Goal: Information Seeking & Learning: Find specific page/section

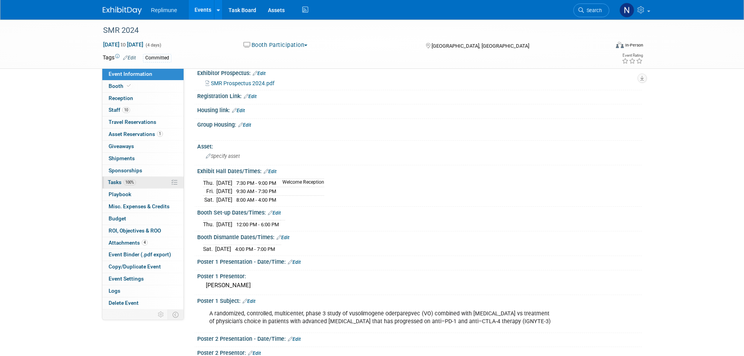
click at [117, 182] on span "Tasks 100%" at bounding box center [122, 182] width 28 height 6
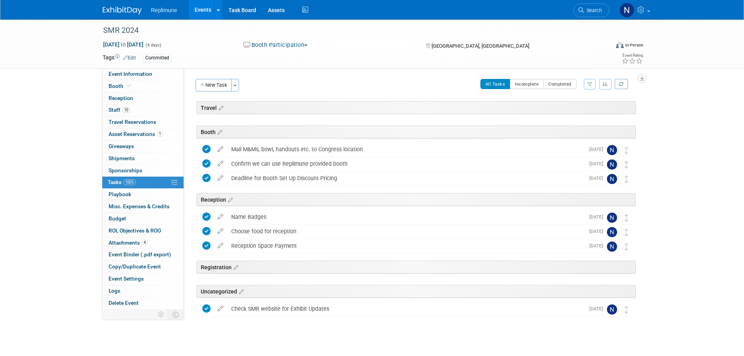
click at [605, 84] on icon "button" at bounding box center [604, 84] width 5 height 5
click at [591, 84] on icon "button" at bounding box center [589, 84] width 5 height 5
click at [623, 84] on link at bounding box center [620, 84] width 13 height 10
click at [144, 73] on span "Event Information" at bounding box center [131, 74] width 44 height 6
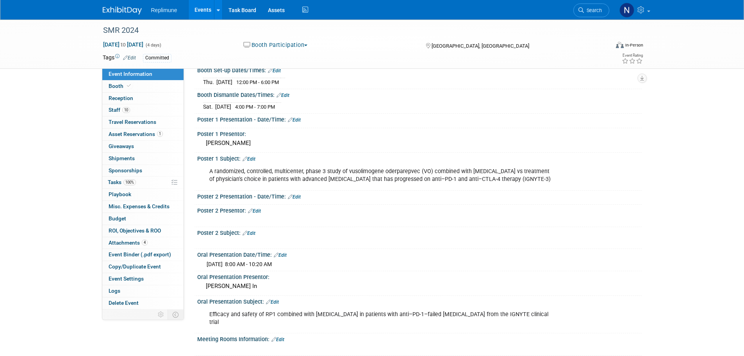
scroll to position [273, 0]
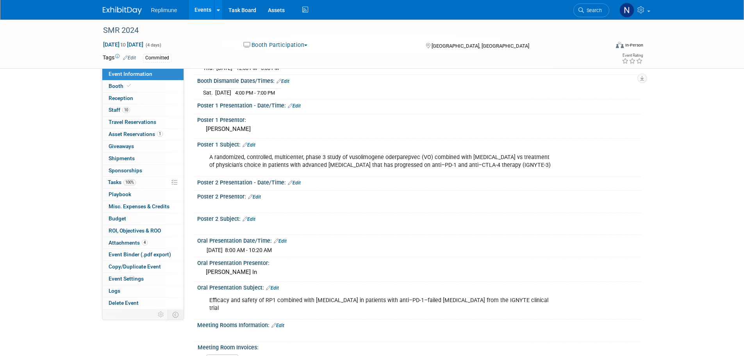
click at [200, 8] on link "Events" at bounding box center [203, 10] width 28 height 20
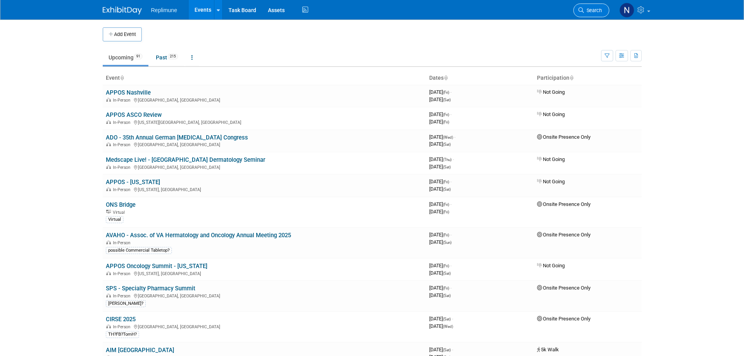
click at [580, 9] on icon at bounding box center [580, 9] width 5 height 5
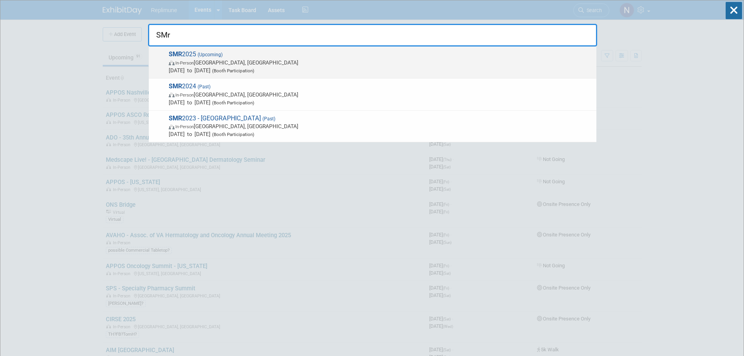
type input "SMr"
click at [217, 58] on span "SMR 2025 (Upcoming) In-Person [GEOGRAPHIC_DATA], [GEOGRAPHIC_DATA] [DATE] to [D…" at bounding box center [379, 62] width 426 height 24
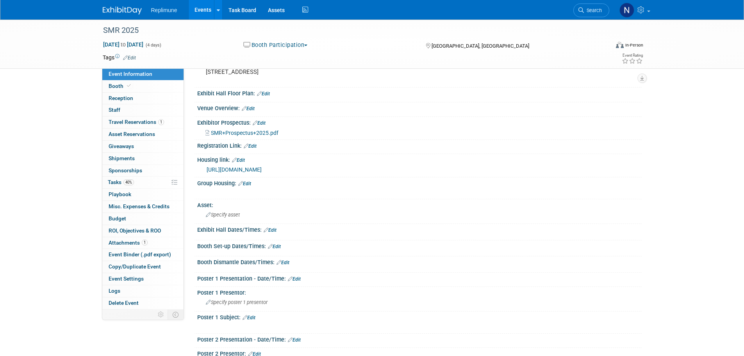
scroll to position [78, 0]
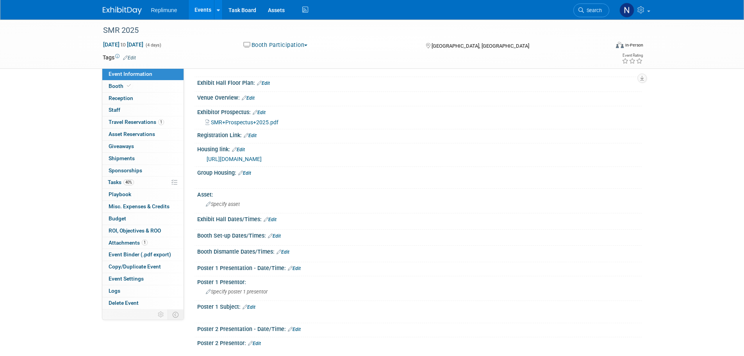
click at [253, 160] on link "https://smrcongress.org/accommodations-2025" at bounding box center [233, 159] width 55 height 6
